Goal: Information Seeking & Learning: Learn about a topic

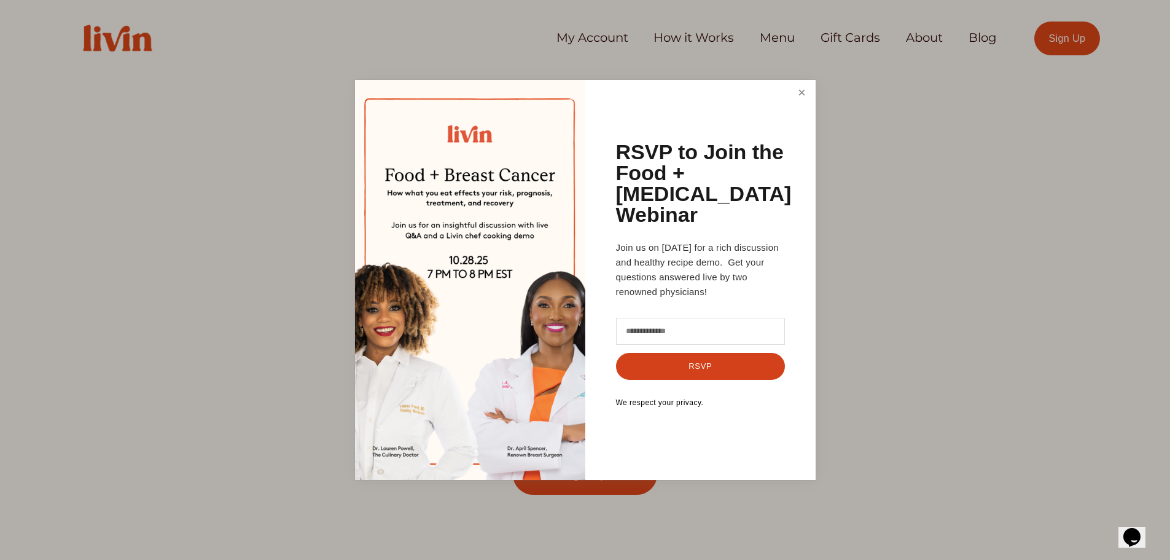
click at [806, 101] on link "Close" at bounding box center [801, 93] width 23 height 23
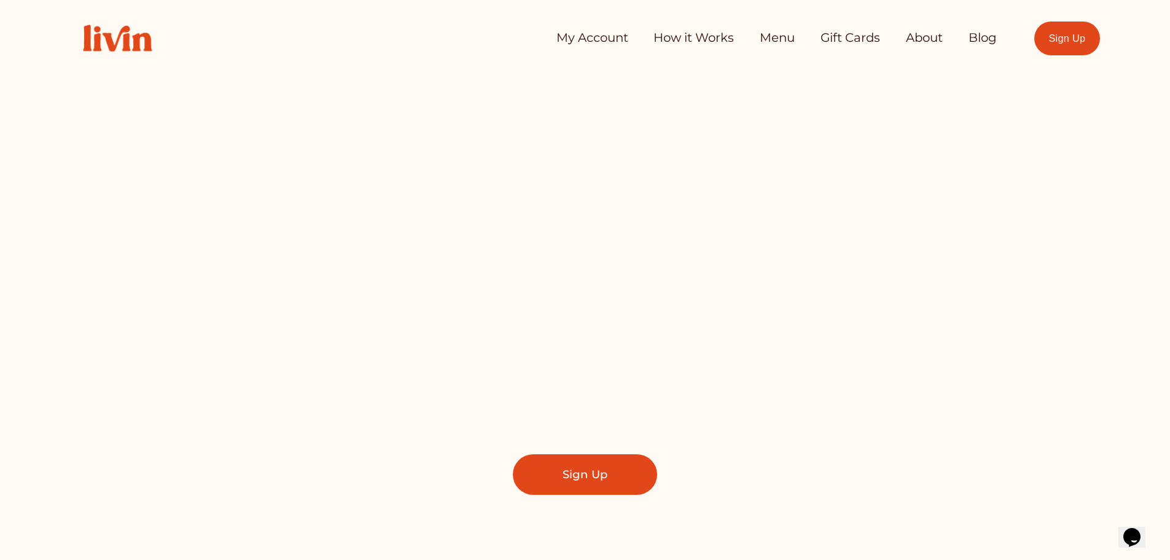
click at [649, 41] on nav "My Account How it Works Menu Gift Cards About Blog" at bounding box center [776, 38] width 441 height 25
click at [670, 33] on link "How it Works" at bounding box center [694, 38] width 80 height 25
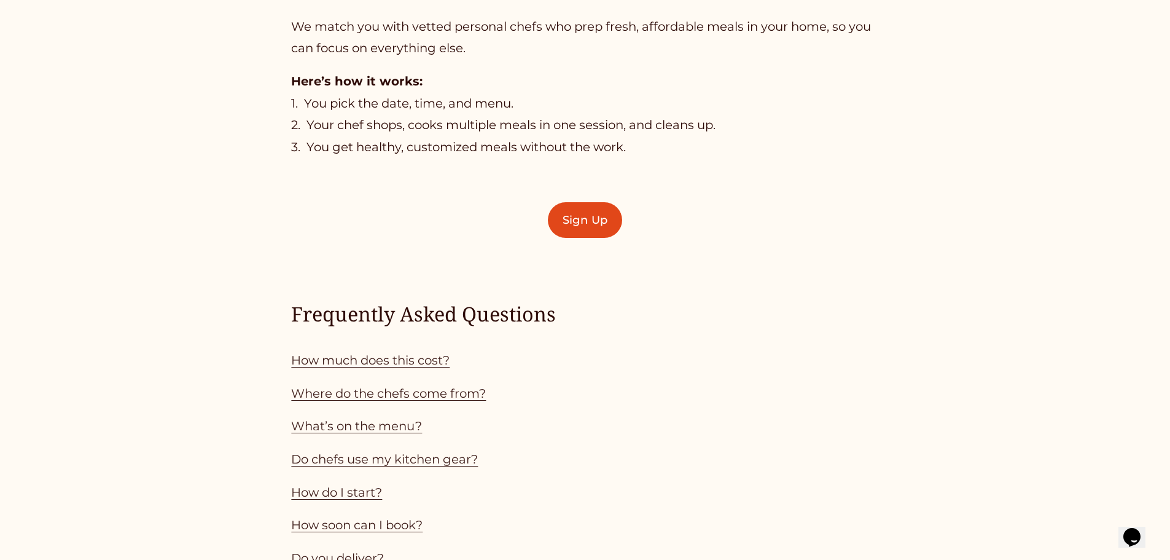
scroll to position [983, 0]
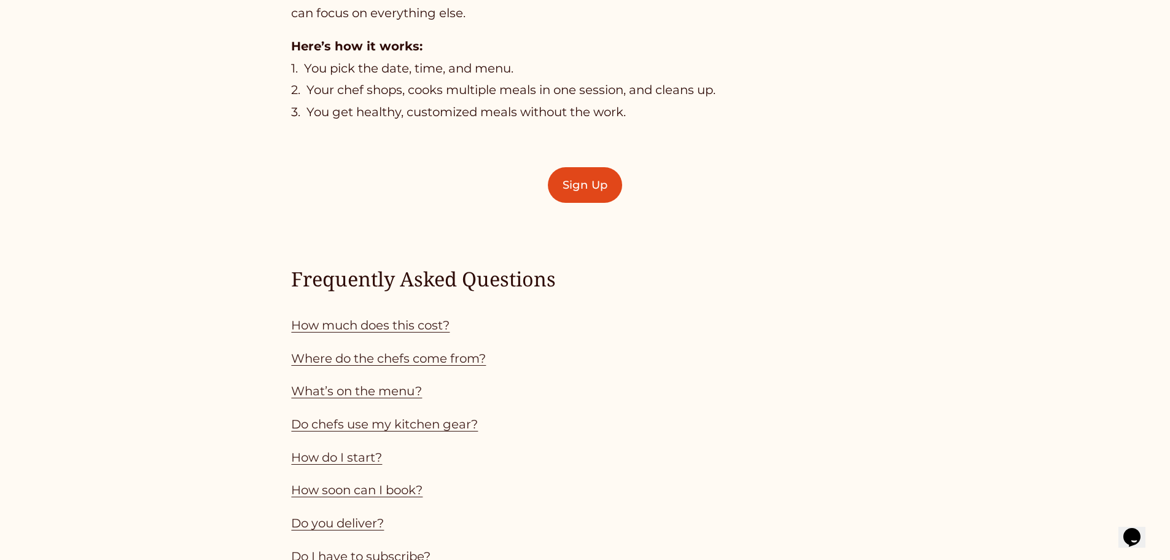
click at [323, 338] on div "Frequently Asked Questions How much does this cost? Where do the chefs come fro…" at bounding box center [584, 416] width 587 height 302
click at [322, 328] on link "How much does this cost?" at bounding box center [370, 325] width 158 height 15
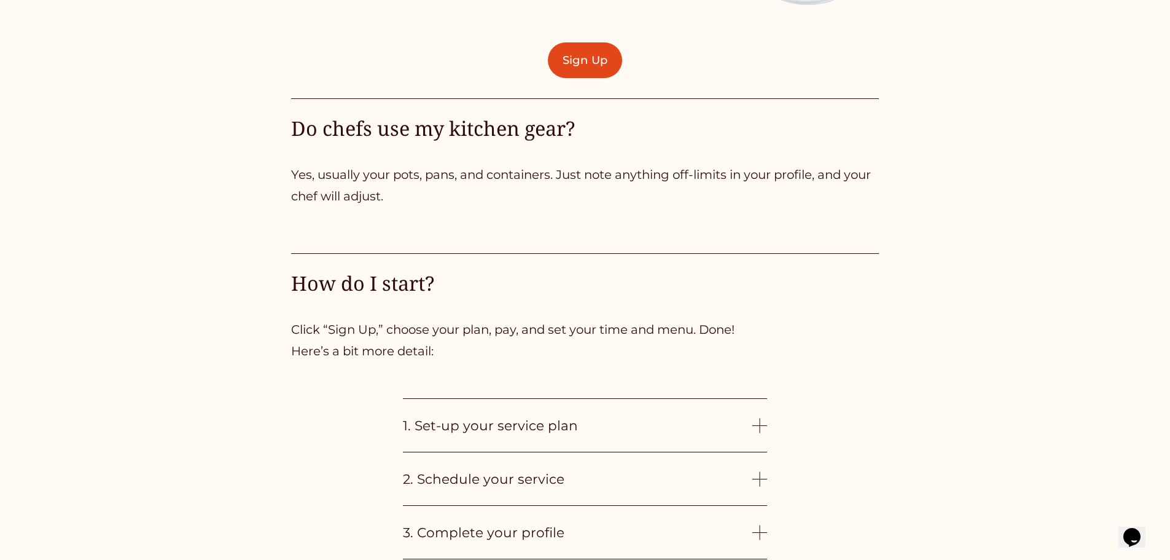
scroll to position [3110, 0]
